Goal: Information Seeking & Learning: Learn about a topic

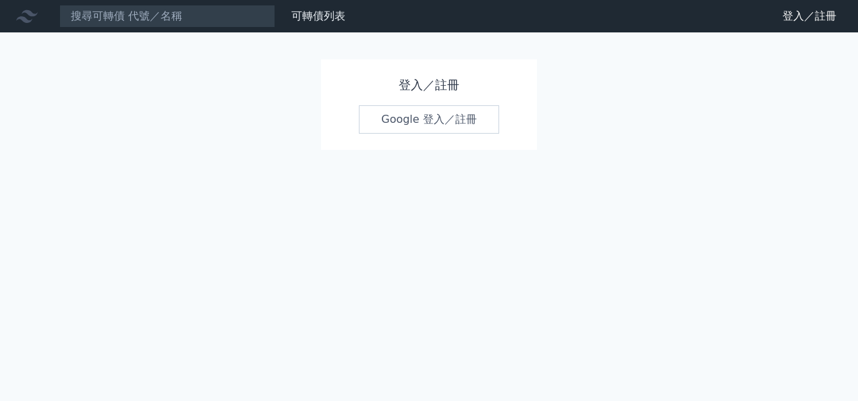
click at [433, 127] on link "Google 登入／註冊" at bounding box center [429, 119] width 140 height 28
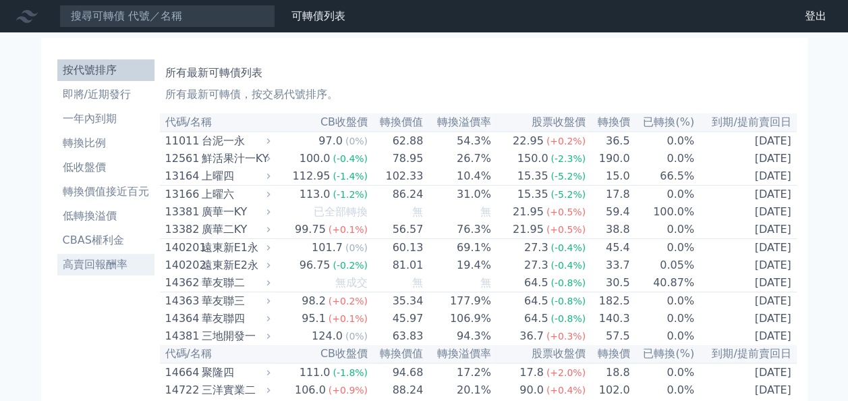
click at [99, 266] on li "高賣回報酬率" at bounding box center [105, 264] width 97 height 16
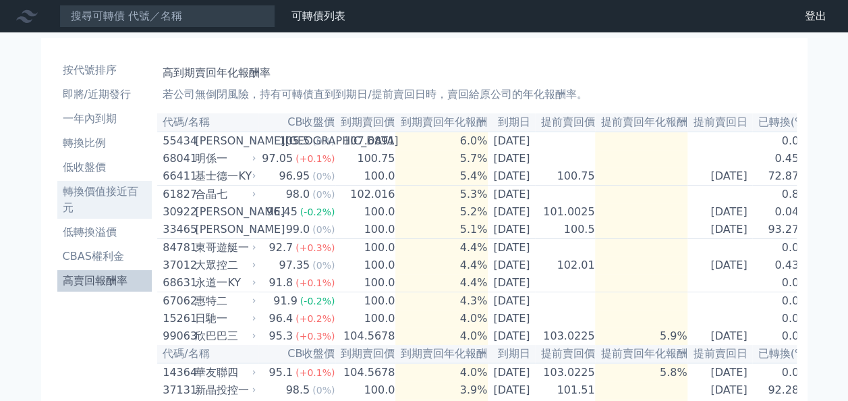
click at [77, 189] on li "轉換價值接近百元" at bounding box center [104, 200] width 95 height 32
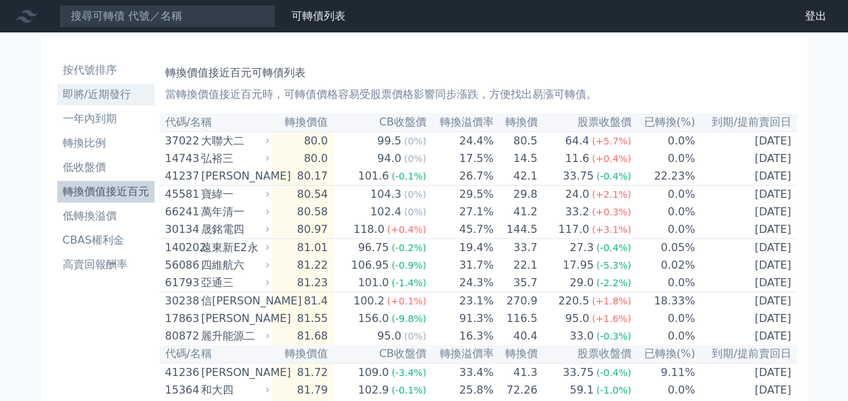
click at [104, 84] on link "即將/近期發行" at bounding box center [105, 95] width 97 height 22
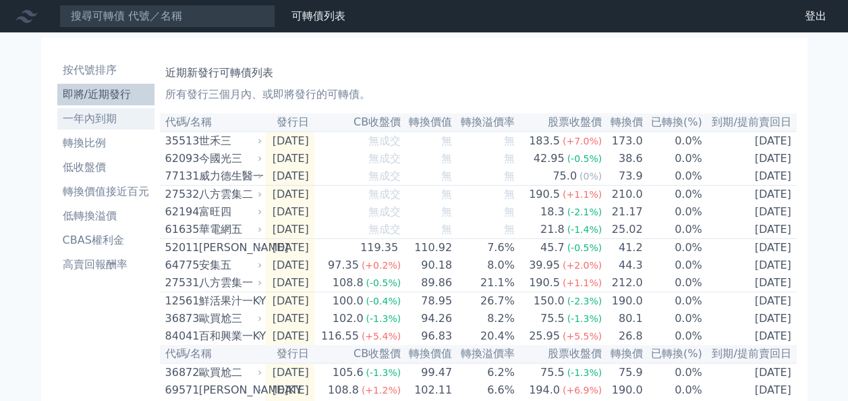
click at [78, 119] on li "一年內到期" at bounding box center [105, 119] width 97 height 16
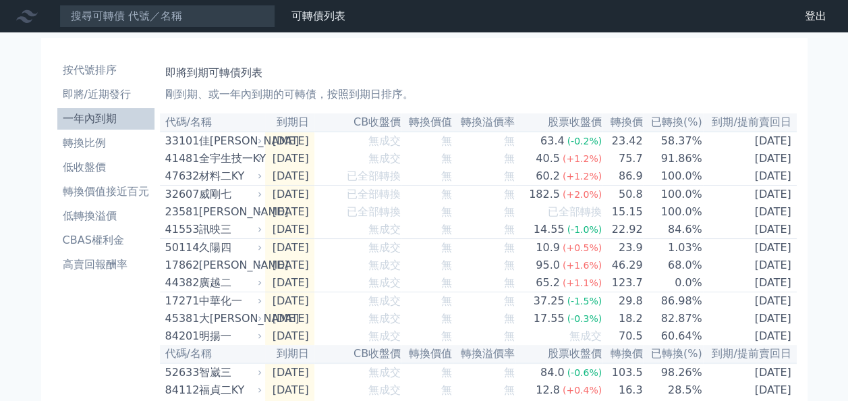
click at [84, 143] on li "轉換比例" at bounding box center [105, 143] width 97 height 16
